Goal: Feedback & Contribution: Submit feedback/report problem

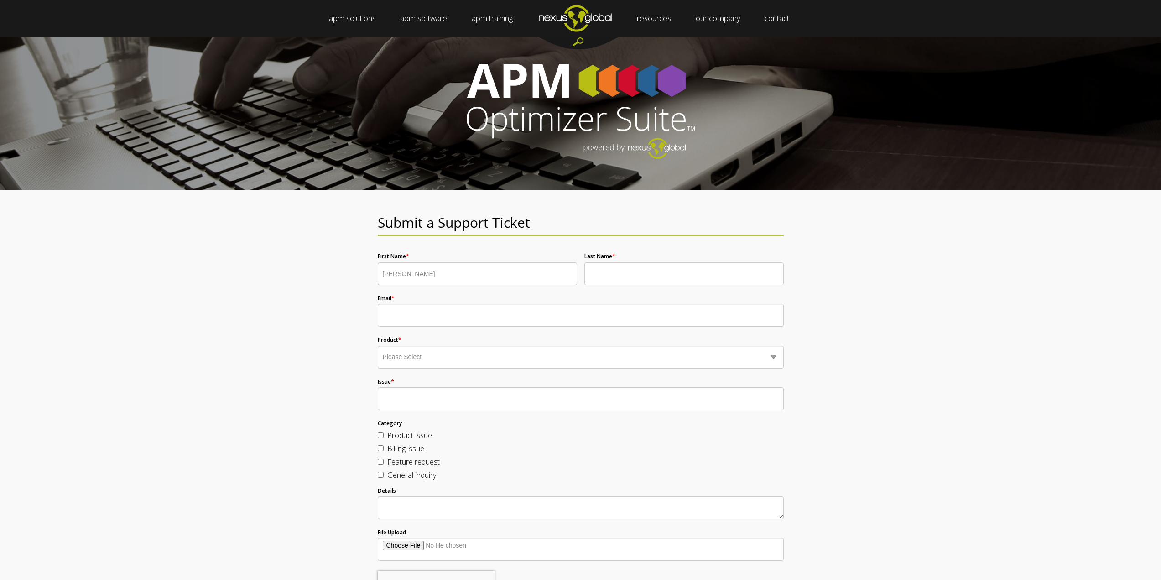
click at [601, 270] on input "Last Name *" at bounding box center [683, 273] width 199 height 23
type input "Bisset"
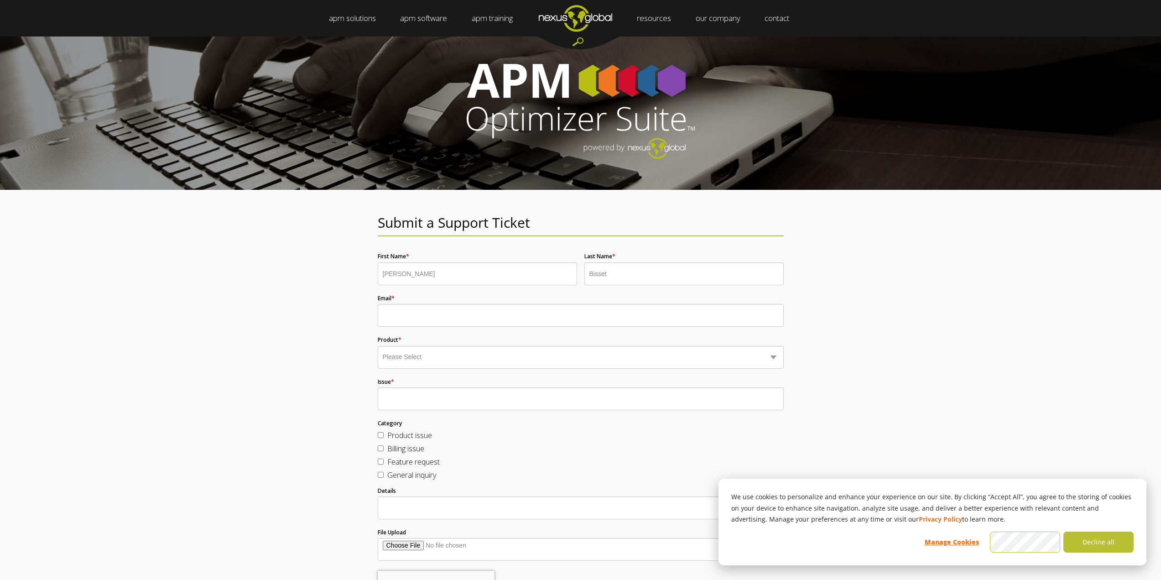
click at [439, 316] on input "Email *" at bounding box center [581, 315] width 406 height 23
type input "[EMAIL_ADDRESS][DOMAIN_NAME]"
click at [421, 356] on select "Please Select Business Optimizer Data Optimizer Strategy Optimizer Planning Opt…" at bounding box center [581, 357] width 406 height 23
select select "Data Optimizer"
click at [378, 346] on select "Please Select Business Optimizer Data Optimizer Strategy Optimizer Planning Opt…" at bounding box center [581, 357] width 406 height 23
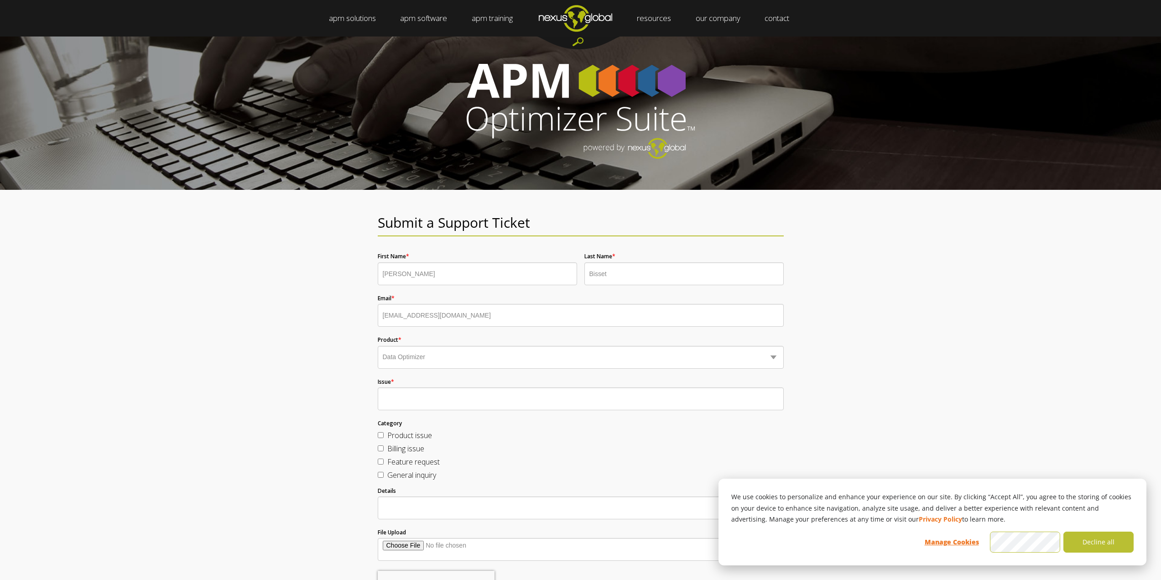
click at [413, 398] on input "Issue *" at bounding box center [581, 398] width 406 height 23
type input "cant connect [DATE]"
click at [403, 515] on textarea "Details" at bounding box center [581, 507] width 406 height 23
click at [447, 504] on textarea "Details" at bounding box center [581, 507] width 406 height 23
click at [415, 545] on input "File Upload" at bounding box center [581, 549] width 406 height 23
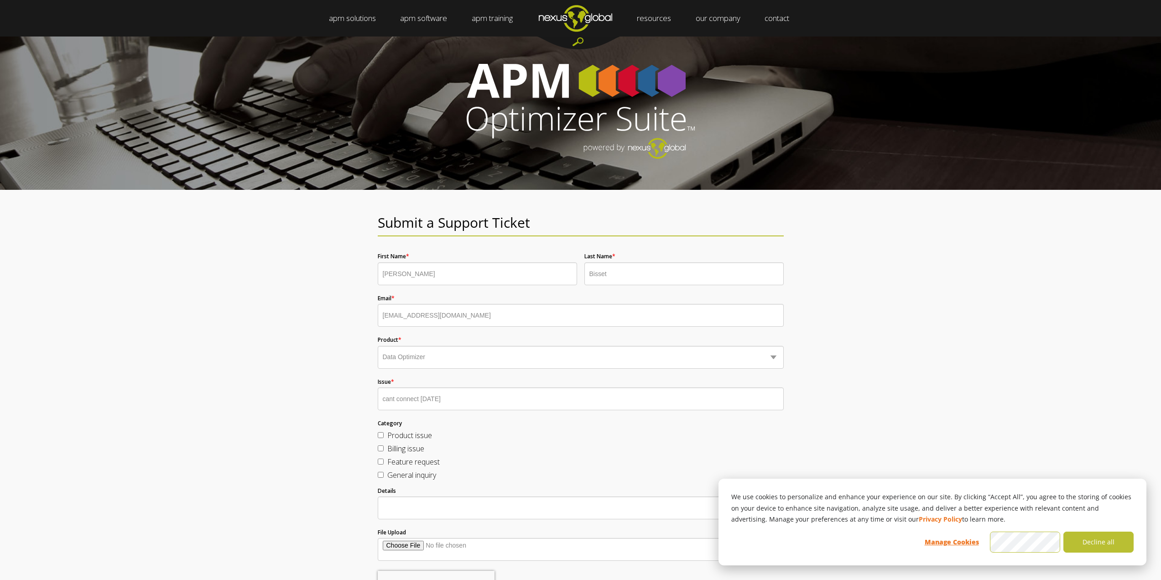
type input "C:\fakepath\Screenshot [DATE] 081536.png"
click at [380, 433] on input "Product issue" at bounding box center [381, 435] width 6 height 6
checkbox input "true"
click at [408, 508] on textarea "Details" at bounding box center [581, 507] width 406 height 23
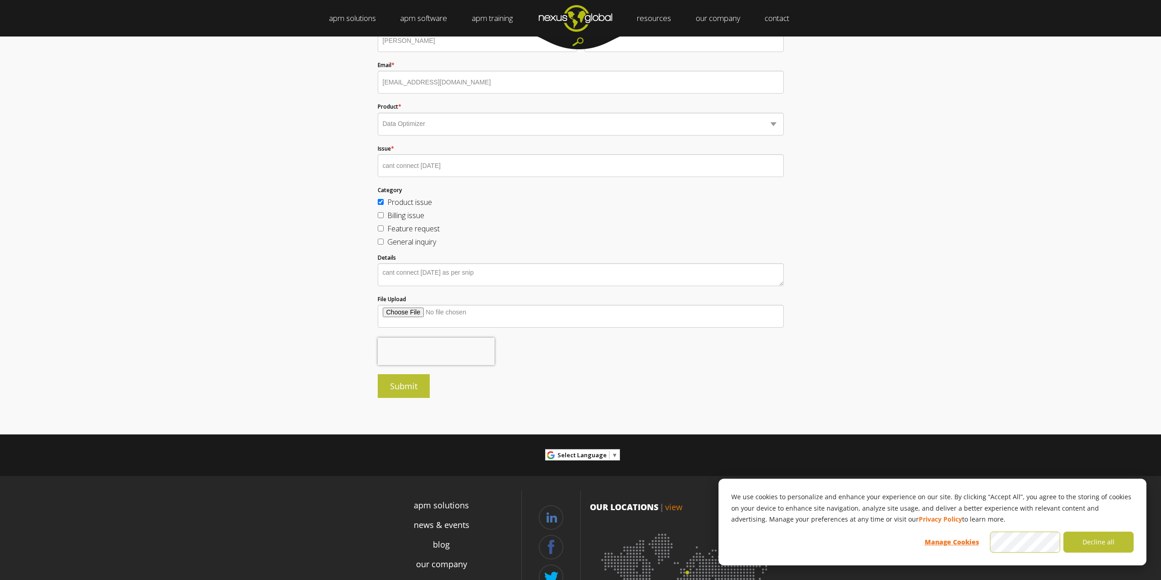
scroll to position [234, 0]
type textarea "cant connect [DATE] as per snip"
click at [402, 383] on input "Submit" at bounding box center [404, 386] width 52 height 24
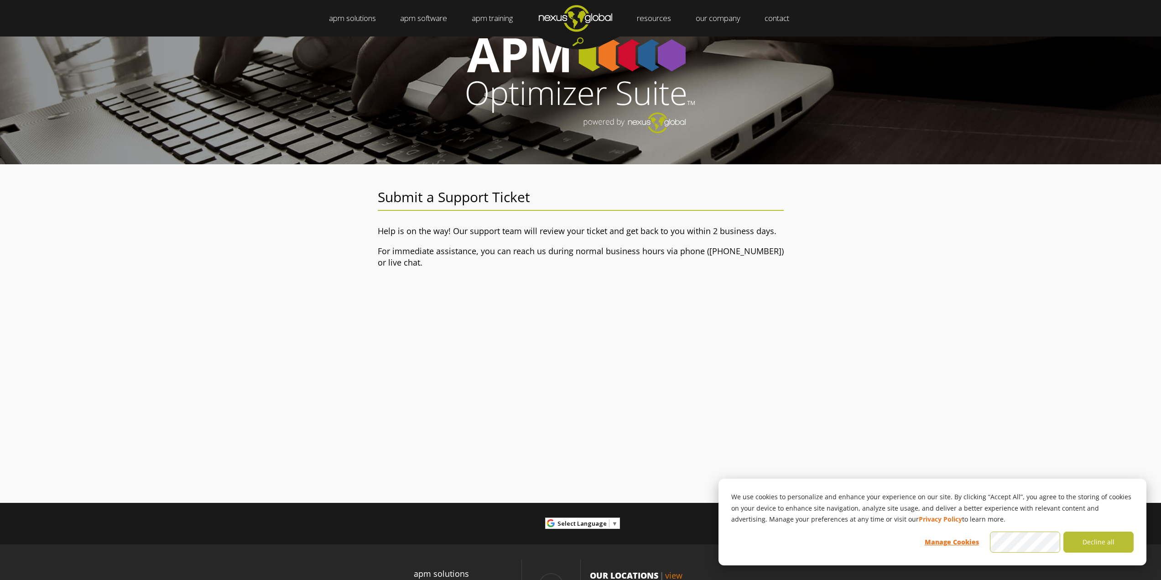
scroll to position [0, 0]
